Goal: Navigation & Orientation: Find specific page/section

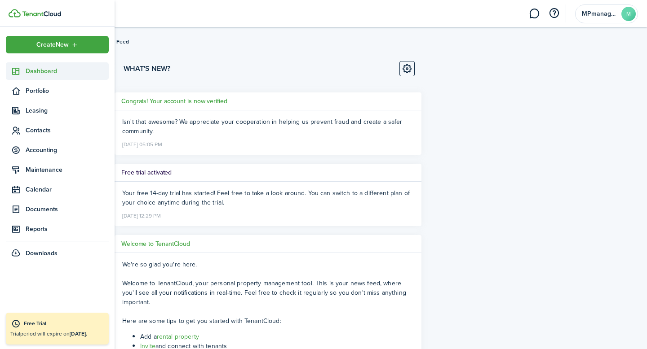
click at [38, 71] on span "Dashboard" at bounding box center [67, 70] width 83 height 9
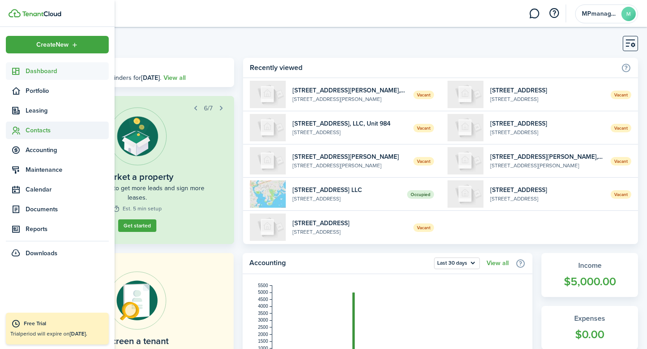
click at [48, 129] on span "Contacts" at bounding box center [67, 130] width 83 height 9
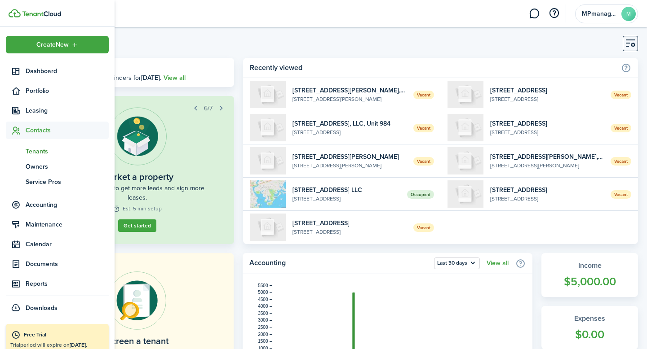
click at [41, 154] on span "Tenants" at bounding box center [67, 151] width 83 height 9
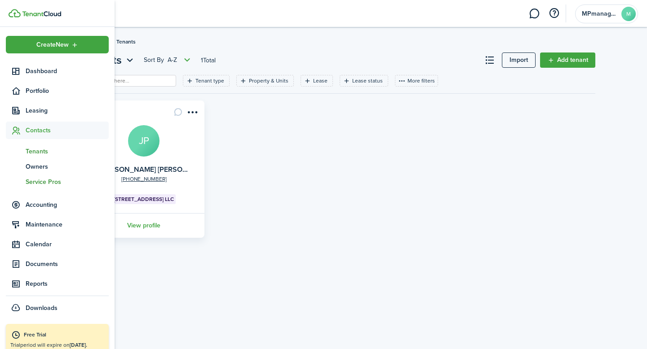
click at [48, 181] on span "Service Pros" at bounding box center [67, 181] width 83 height 9
